Goal: Transaction & Acquisition: Purchase product/service

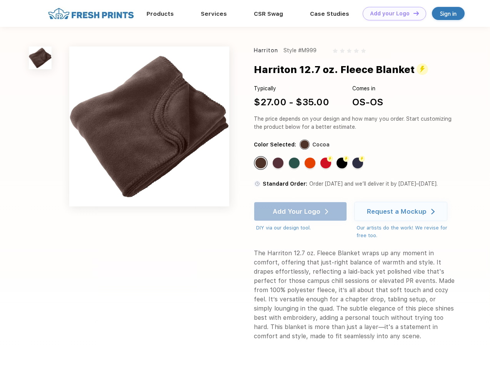
click at [392, 13] on link "Add your Logo Design Tool" at bounding box center [394, 13] width 63 height 13
click at [0, 0] on div "Design Tool" at bounding box center [0, 0] width 0 height 0
click at [413, 13] on link "Add your Logo Design Tool" at bounding box center [394, 13] width 63 height 13
click at [40, 58] on img at bounding box center [40, 58] width 23 height 23
click at [262, 163] on div "Standard Color" at bounding box center [261, 163] width 11 height 11
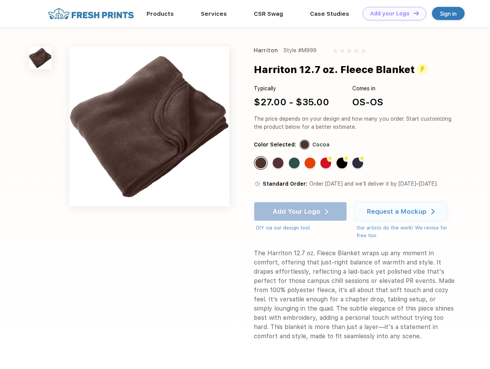
click at [279, 163] on div "Standard Color" at bounding box center [278, 163] width 11 height 11
click at [295, 163] on div "Standard Color" at bounding box center [294, 163] width 11 height 11
click at [311, 163] on div "Standard Color" at bounding box center [310, 163] width 11 height 11
click at [327, 163] on div "Flash Color" at bounding box center [326, 163] width 11 height 11
click at [343, 163] on div "Flash Color" at bounding box center [342, 163] width 11 height 11
